Goal: Information Seeking & Learning: Check status

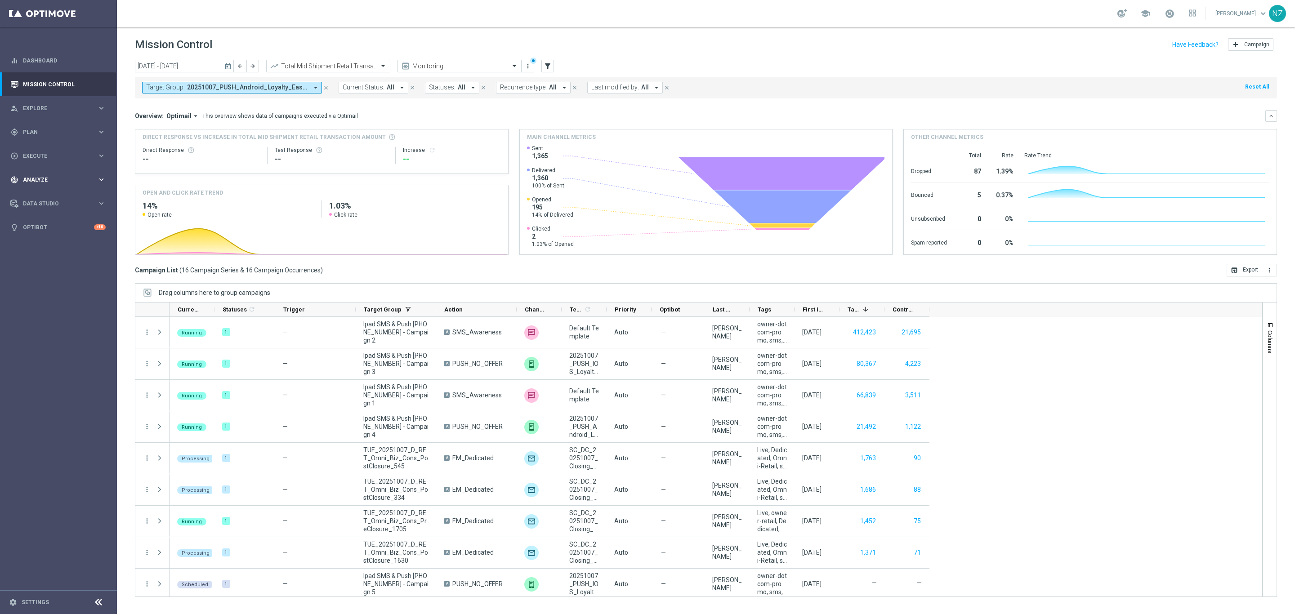
click at [45, 179] on span "Analyze" at bounding box center [60, 179] width 74 height 5
click at [46, 263] on span "BI Studio" at bounding box center [56, 265] width 64 height 5
click at [59, 332] on link "Weekly Campaigns Report" at bounding box center [61, 333] width 66 height 7
